Goal: Task Accomplishment & Management: Complete application form

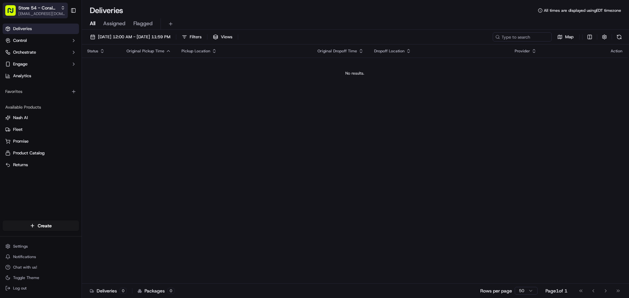
click at [55, 7] on span "Store 54 - Coral Gables (Just Salad)" at bounding box center [38, 8] width 40 height 7
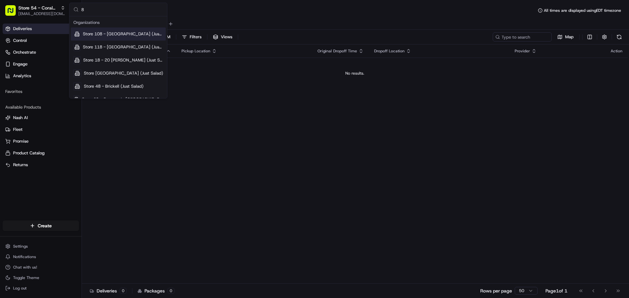
type input "89"
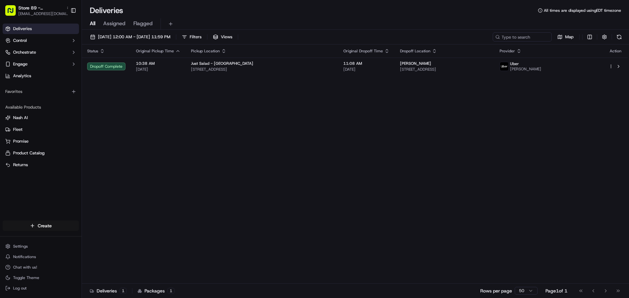
click at [39, 225] on html "Store 89 - [GEOGRAPHIC_DATA] (Just Salad) [EMAIL_ADDRESS][DOMAIN_NAME] Toggle S…" at bounding box center [314, 149] width 629 height 298
click at [113, 234] on link "Delivery" at bounding box center [118, 238] width 73 height 12
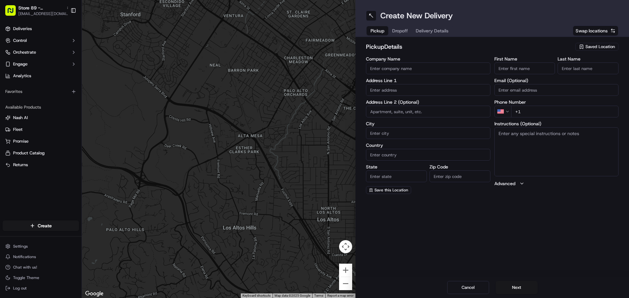
click at [591, 48] on span "Saved Location" at bounding box center [599, 47] width 29 height 6
click at [588, 70] on span "Store 89 - [GEOGRAPHIC_DATA] (Just Salad)" at bounding box center [585, 74] width 81 height 12
type input "Store 89 - [GEOGRAPHIC_DATA] (Just Salad)"
type input "[STREET_ADDRESS]"
type input "116b"
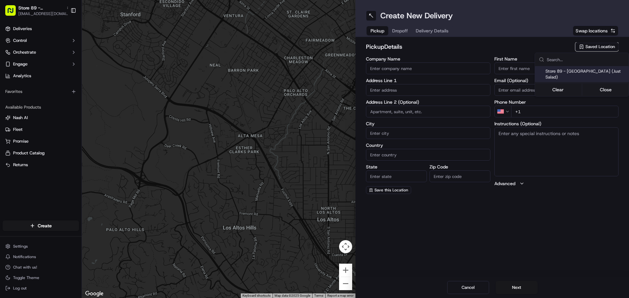
type input "[GEOGRAPHIC_DATA]"
type input "US"
type input "NJ"
type input "07702"
type input "[PHONE_NUMBER]"
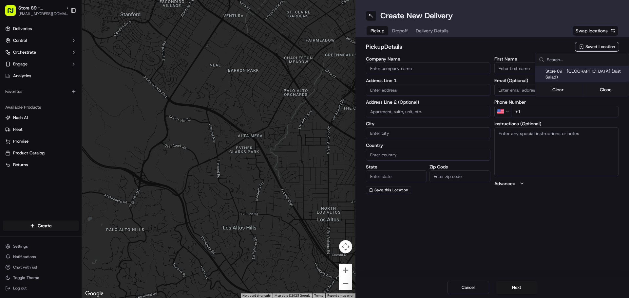
type textarea "Pickup order [insert order number] for [insert customer name] from Just Salad"
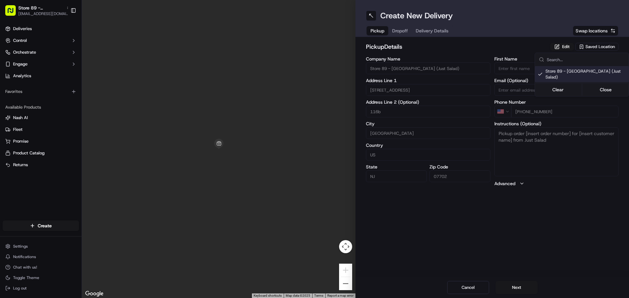
click at [514, 279] on html "Store 89 - [GEOGRAPHIC_DATA] (Just Salad) [EMAIL_ADDRESS][DOMAIN_NAME] Toggle S…" at bounding box center [314, 149] width 629 height 298
click at [524, 262] on div "Create New Delivery Pickup Dropoff Delivery Details Swap locations pickup Detai…" at bounding box center [491, 149] width 273 height 298
click at [522, 279] on button "Next" at bounding box center [517, 287] width 42 height 13
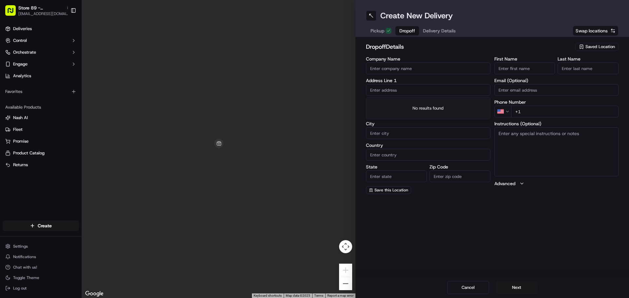
click at [374, 89] on input "text" at bounding box center [428, 90] width 124 height 12
click at [381, 88] on input "[STREET_ADDRESS]" at bounding box center [428, 90] width 124 height 12
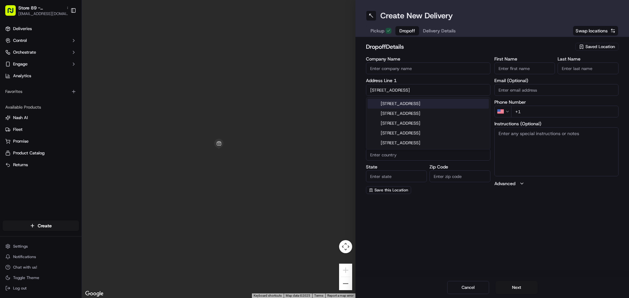
click at [434, 103] on div "[STREET_ADDRESS]" at bounding box center [427, 104] width 121 height 10
type input "[STREET_ADDRESS]"
type input "[GEOGRAPHIC_DATA]"
type input "NJ"
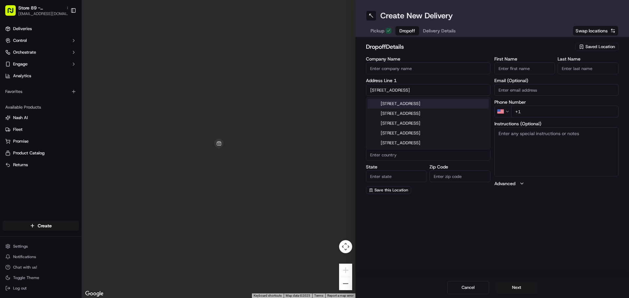
type input "07702"
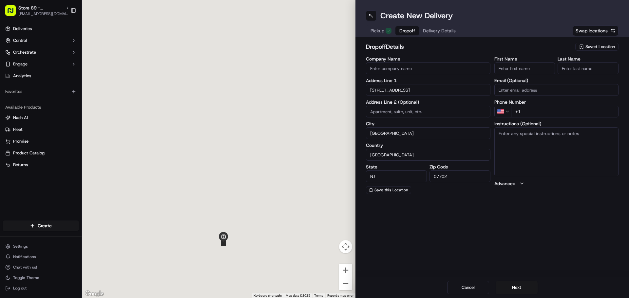
type input "[STREET_ADDRESS]"
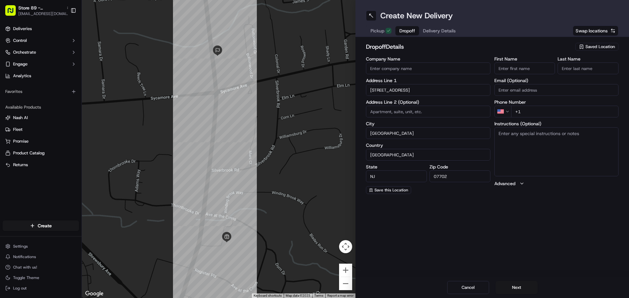
click at [516, 69] on input "First Name" at bounding box center [524, 69] width 61 height 12
click at [384, 65] on input "Company Name" at bounding box center [428, 69] width 124 height 12
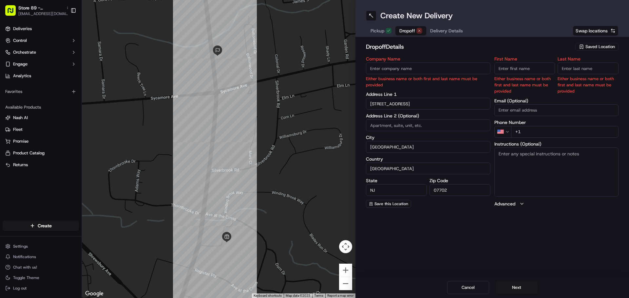
click at [518, 67] on input "First Name" at bounding box center [524, 69] width 61 height 12
click at [526, 72] on input "First Name" at bounding box center [524, 69] width 61 height 12
paste input "[PERSON_NAME]"
drag, startPoint x: 515, startPoint y: 67, endPoint x: 535, endPoint y: 68, distance: 21.0
click at [535, 68] on input "[PERSON_NAME]" at bounding box center [524, 69] width 61 height 12
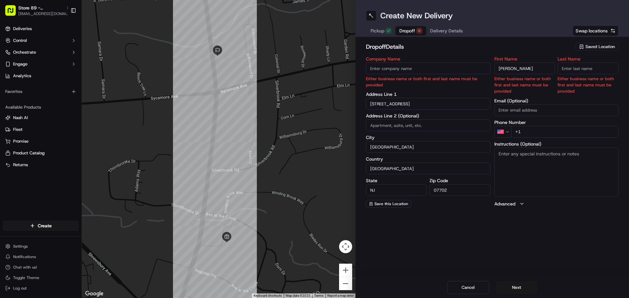
type input "[PERSON_NAME]"
click at [592, 72] on input "Last Name" at bounding box center [587, 69] width 61 height 12
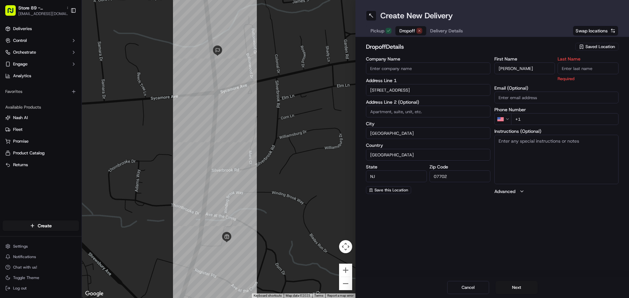
paste input "[PERSON_NAME]"
type input "[PERSON_NAME]"
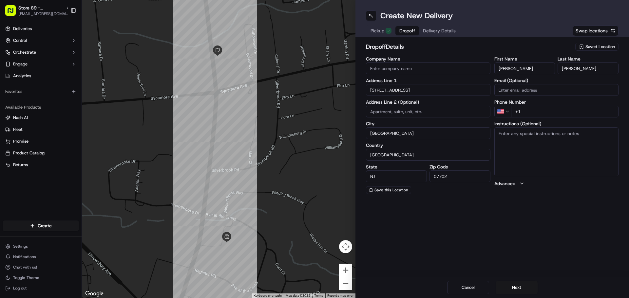
drag, startPoint x: 532, startPoint y: 69, endPoint x: 514, endPoint y: 69, distance: 17.7
click at [514, 69] on input "[PERSON_NAME]" at bounding box center [524, 69] width 61 height 12
type input "Daniella"
click at [541, 109] on input "+1" at bounding box center [565, 112] width 108 height 12
click at [522, 143] on textarea "Instructions (Optional)" at bounding box center [556, 151] width 124 height 49
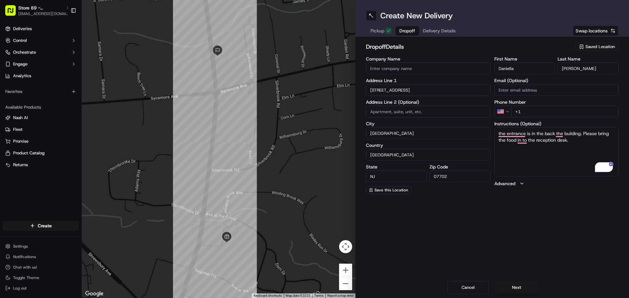
type textarea "the entrance is in the back the building. Please bring the food in to the recep…"
click at [521, 90] on input "Email (Optional)" at bounding box center [556, 90] width 124 height 12
paste input "[EMAIL_ADDRESS][DOMAIN_NAME]"
type input "[EMAIL_ADDRESS][DOMAIN_NAME]"
drag, startPoint x: 579, startPoint y: 142, endPoint x: 483, endPoint y: 133, distance: 96.4
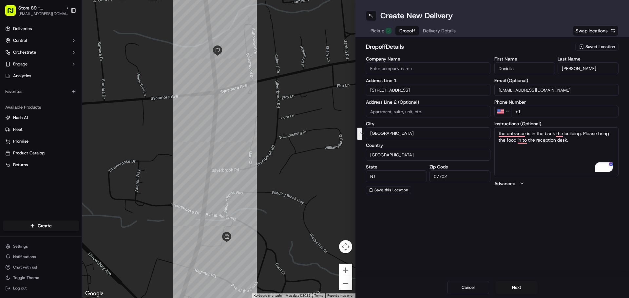
click at [483, 133] on div "Company Name Address Line 1 [STREET_ADDRESS] Address Line 2 (Optional) [GEOGRAP…" at bounding box center [492, 126] width 253 height 138
click at [362, 137] on button "See rewrite suggestions" at bounding box center [359, 134] width 5 height 12
click at [579, 142] on textarea "The entrance is at the back of the building. Please bring the food to the recep…" at bounding box center [556, 151] width 124 height 49
type textarea "The entrance is at the back of the building. Please bring the food to the recep…"
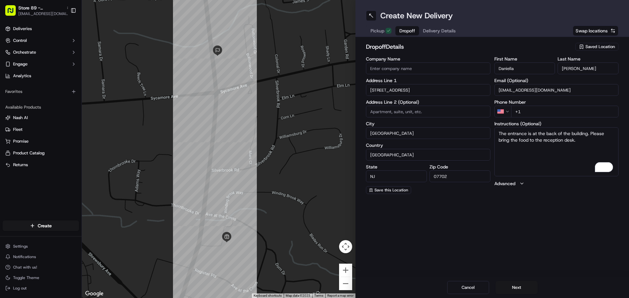
click at [533, 112] on input "+1" at bounding box center [565, 112] width 108 height 12
paste input "[PHONE_NUMBER]"
type input "[PHONE_NUMBER]"
click at [533, 148] on textarea "The entrance is at the back of the building. Please bring the food to the recep…" at bounding box center [556, 151] width 124 height 49
click at [525, 279] on button "Next" at bounding box center [517, 287] width 42 height 13
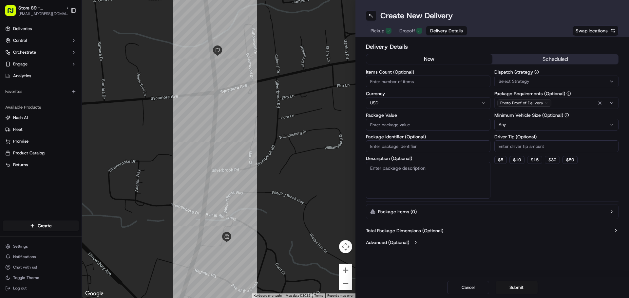
click at [430, 146] on input "Package Identifier (Optional)" at bounding box center [428, 147] width 124 height 12
paste input "Order #APP-13287457;"
type input "Order #APP-13287457;"
click at [406, 176] on textarea "Description (Optional)" at bounding box center [428, 180] width 124 height 37
click at [384, 127] on input "Package Value" at bounding box center [428, 125] width 124 height 12
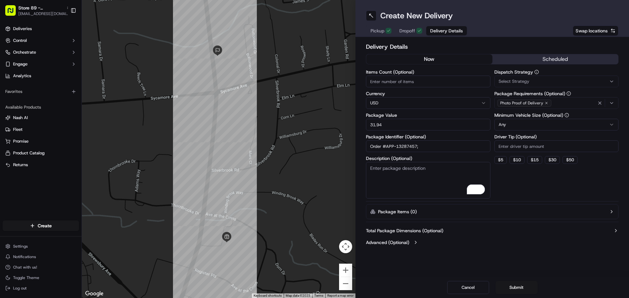
type input "31.94"
click at [382, 82] on input "Items Count (Optional)" at bounding box center [428, 82] width 124 height 12
type input "4"
click at [513, 148] on input "Driver Tip (Optional)" at bounding box center [556, 147] width 124 height 12
click at [501, 157] on button "$ 5" at bounding box center [500, 160] width 12 height 8
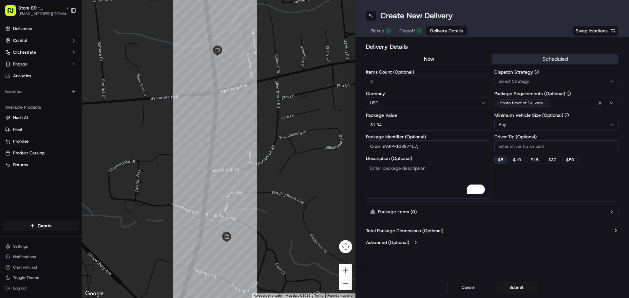
type input "5"
click at [521, 82] on span "Select Strategy" at bounding box center [513, 82] width 31 height 6
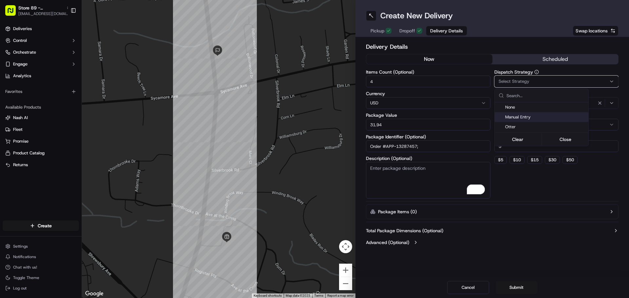
click at [523, 119] on span "Manual Entry" at bounding box center [545, 117] width 81 height 6
click at [538, 202] on html "Store 89 - [GEOGRAPHIC_DATA] (Just Salad) [EMAIL_ADDRESS][DOMAIN_NAME] Toggle S…" at bounding box center [314, 149] width 629 height 298
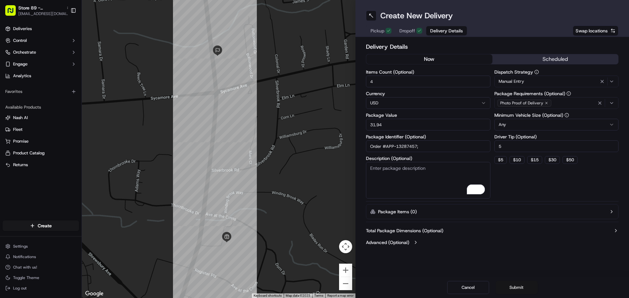
click at [516, 279] on button "Submit" at bounding box center [517, 287] width 42 height 13
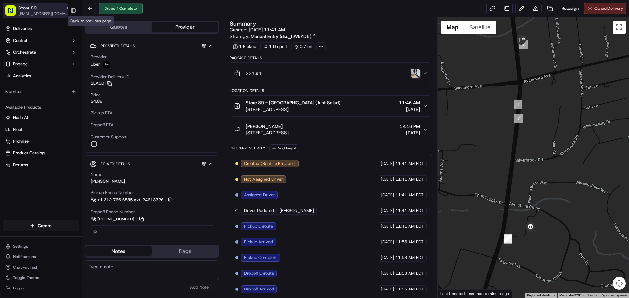
click at [41, 9] on span "Store 89 - [GEOGRAPHIC_DATA] (Just Salad)" at bounding box center [40, 8] width 45 height 7
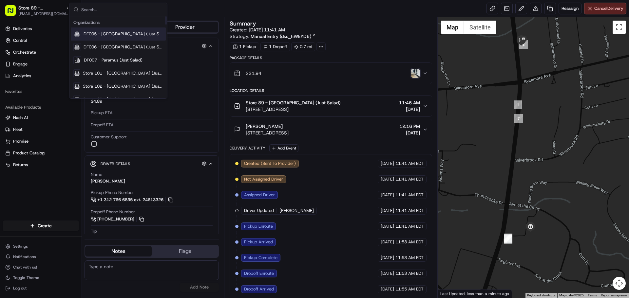
click at [106, 12] on input "text" at bounding box center [122, 9] width 82 height 13
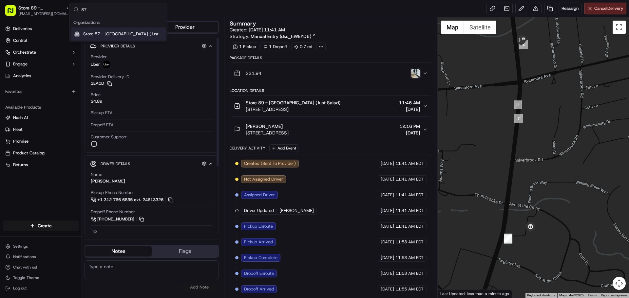
type input "87"
click at [116, 34] on span "Store 87 - [GEOGRAPHIC_DATA] (Just Salad)" at bounding box center [123, 34] width 80 height 6
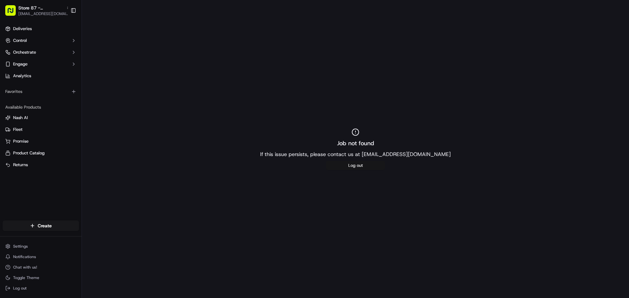
click at [359, 168] on button "Log out" at bounding box center [355, 165] width 59 height 9
